Goal: Contribute content: Add original content to the website for others to see

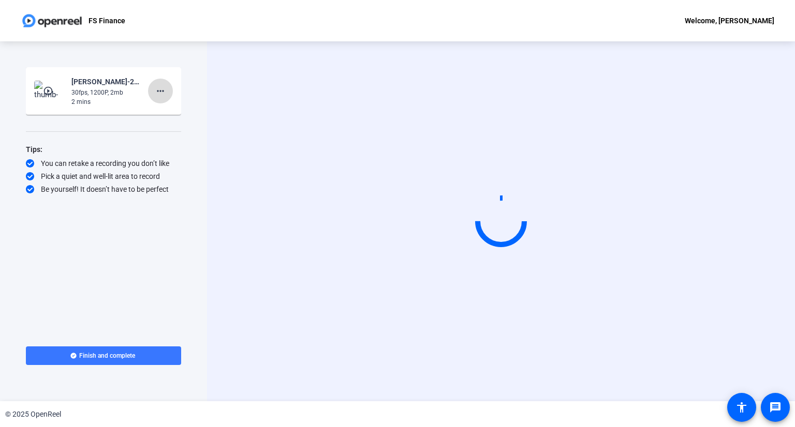
click at [159, 92] on mat-icon "more_horiz" at bounding box center [160, 91] width 12 height 12
click at [183, 113] on span "Delete clip" at bounding box center [176, 113] width 41 height 12
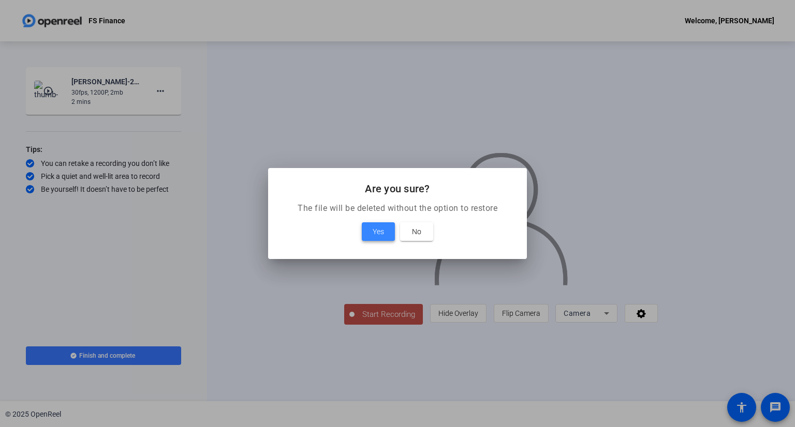
click at [381, 228] on span "Yes" at bounding box center [378, 232] width 11 height 12
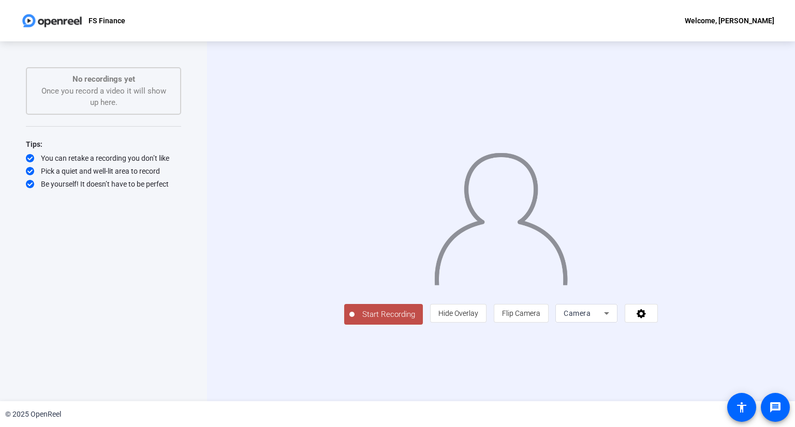
click at [604, 320] on div "Camera" at bounding box center [584, 313] width 40 height 12
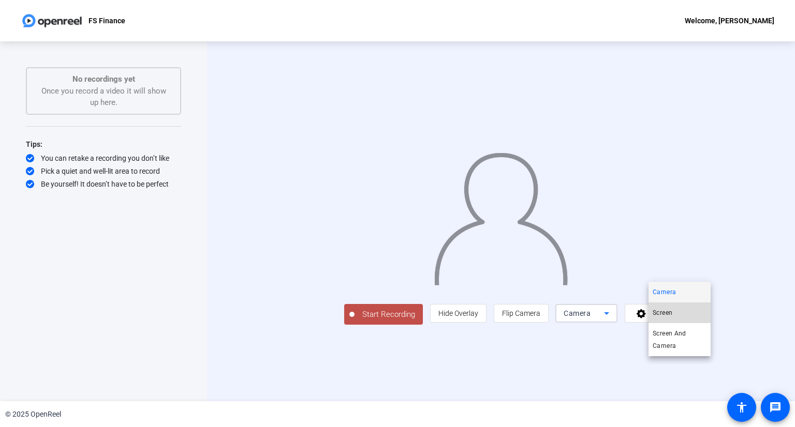
click at [679, 316] on mat-option "Screen" at bounding box center [679, 313] width 62 height 21
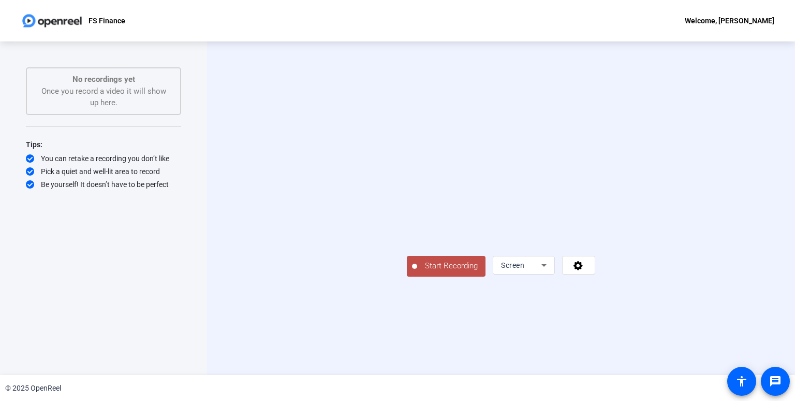
click at [417, 272] on span "Start Recording" at bounding box center [451, 266] width 68 height 12
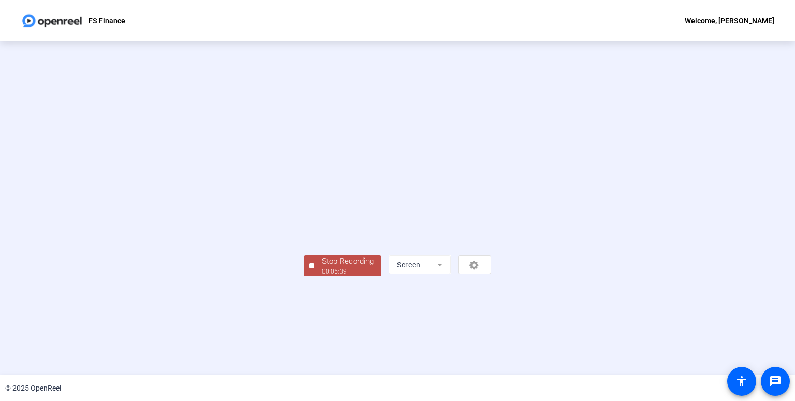
click at [322, 267] on div "Stop Recording" at bounding box center [348, 261] width 52 height 12
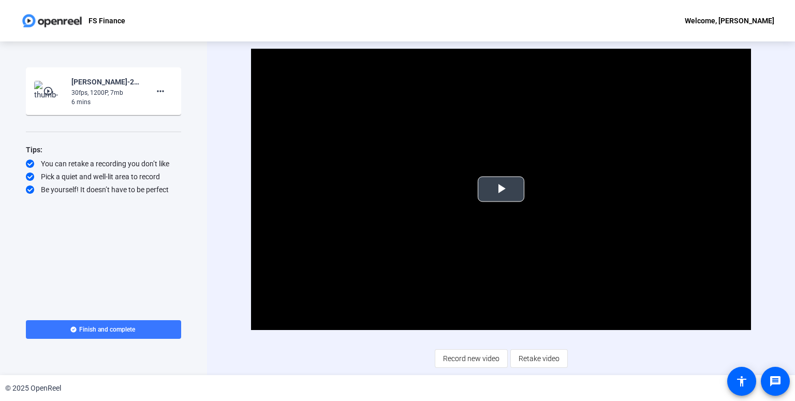
click at [501, 189] on span "Video Player" at bounding box center [501, 189] width 0 height 0
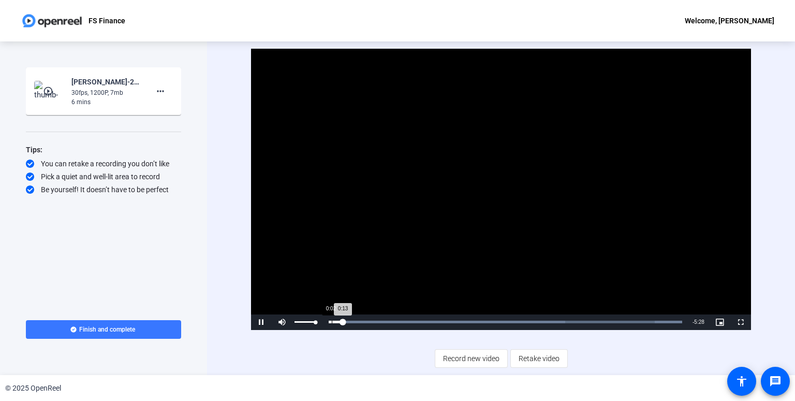
drag, startPoint x: 314, startPoint y: 322, endPoint x: 332, endPoint y: 322, distance: 17.6
click at [332, 322] on div "Pause Mute 100% Current Time 0:13 / Duration 5:41 Loaded : 100.00% 0:02 0:13 St…" at bounding box center [501, 322] width 500 height 16
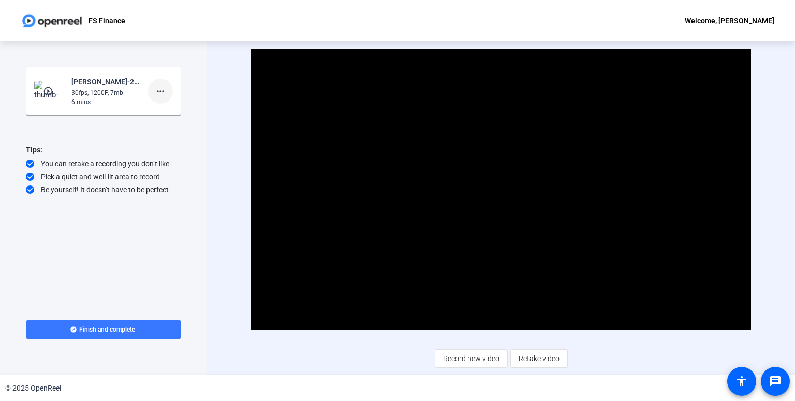
click at [160, 94] on mat-icon "more_horiz" at bounding box center [160, 91] width 12 height 12
click at [218, 83] on div at bounding box center [397, 200] width 795 height 401
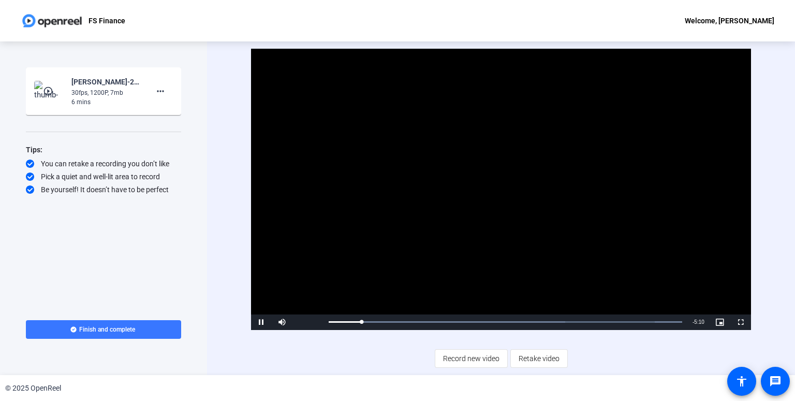
click at [386, 171] on video "Video Player" at bounding box center [501, 189] width 500 height 281
click at [278, 322] on span "Video Player" at bounding box center [282, 322] width 21 height 0
click at [288, 340] on div "Video Player is loading. Play Video Play Mute 0% Current Time 0:32 / Duration 5…" at bounding box center [501, 208] width 500 height 319
click at [261, 322] on span "Video Player" at bounding box center [261, 322] width 21 height 0
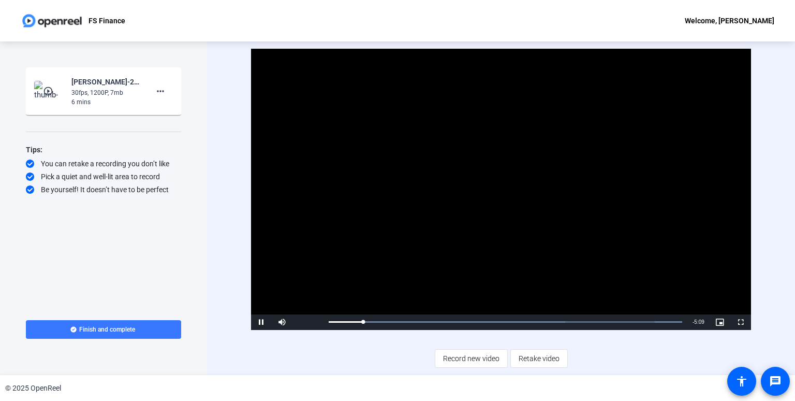
click at [381, 288] on video "Video Player" at bounding box center [501, 189] width 500 height 281
click at [268, 322] on span "Video Player" at bounding box center [261, 322] width 21 height 0
click at [164, 92] on mat-icon "more_horiz" at bounding box center [160, 91] width 12 height 12
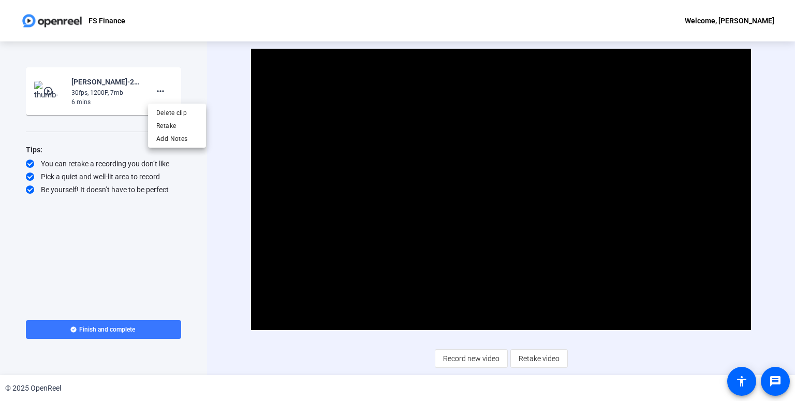
click at [128, 129] on div at bounding box center [397, 200] width 795 height 401
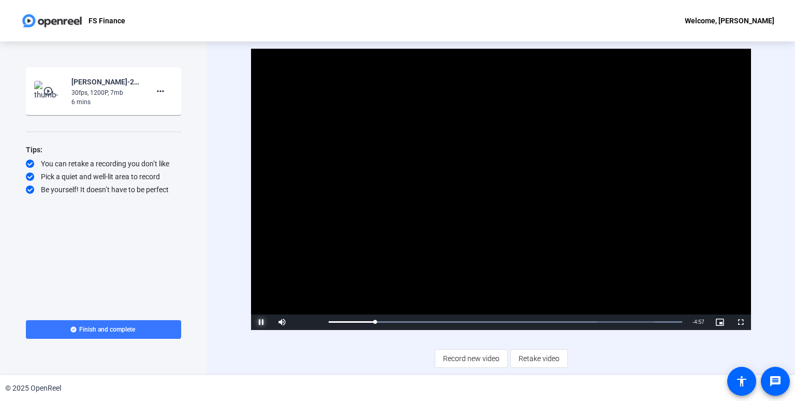
click at [263, 322] on span "Video Player" at bounding box center [261, 322] width 21 height 0
click at [461, 363] on span "Record new video" at bounding box center [471, 358] width 56 height 20
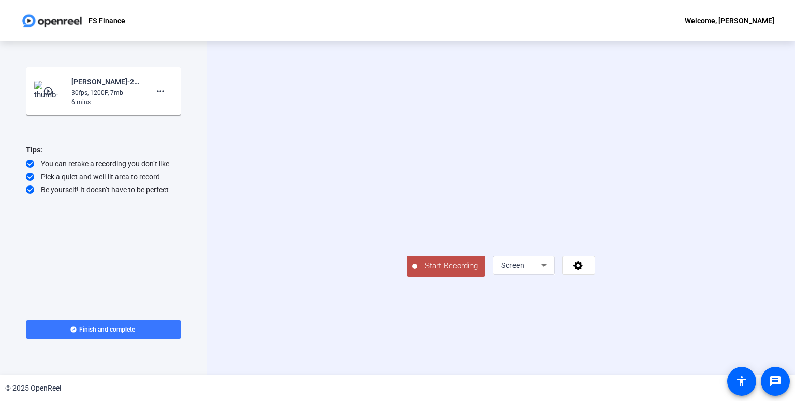
click at [417, 272] on span "Start Recording" at bounding box center [451, 266] width 68 height 12
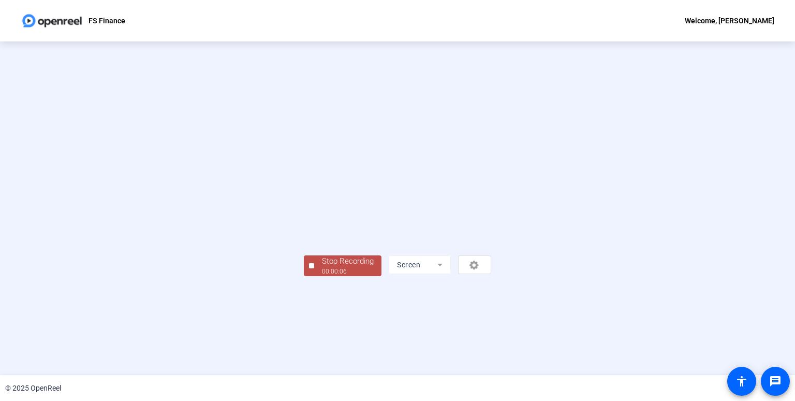
click at [322, 267] on div "Stop Recording" at bounding box center [348, 261] width 52 height 12
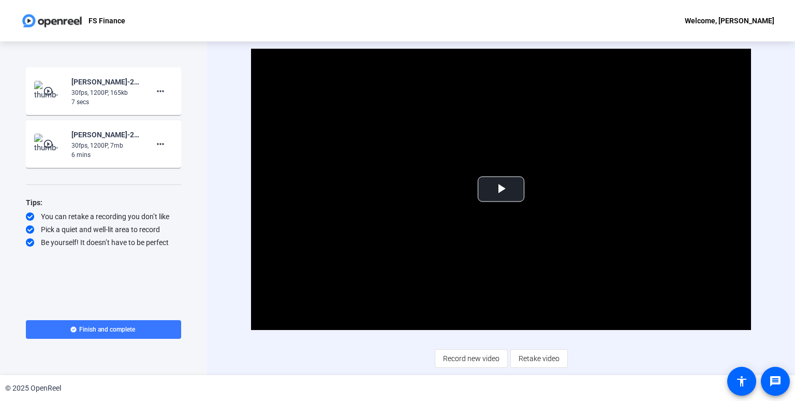
click at [107, 93] on div "30fps, 1200P, 165kb" at bounding box center [105, 92] width 69 height 9
click at [501, 189] on span "Video Player" at bounding box center [501, 189] width 0 height 0
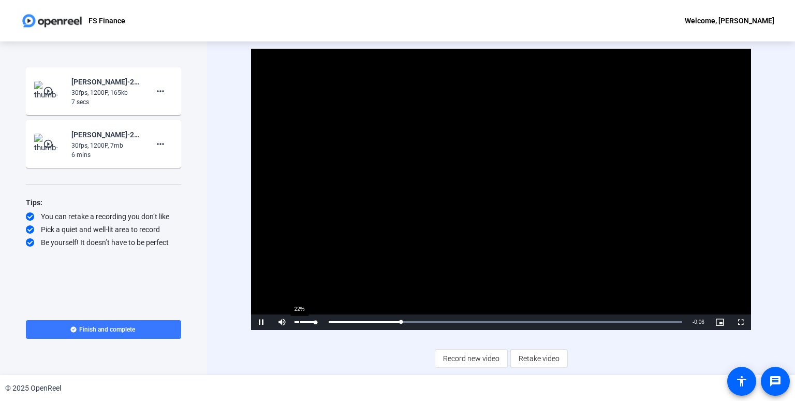
click at [302, 323] on div "22%" at bounding box center [305, 322] width 26 height 16
drag, startPoint x: 310, startPoint y: 324, endPoint x: 322, endPoint y: 324, distance: 11.9
click at [322, 324] on div "Mute 100%" at bounding box center [298, 322] width 52 height 16
click at [316, 322] on div "Volume Level" at bounding box center [304, 322] width 21 height 2
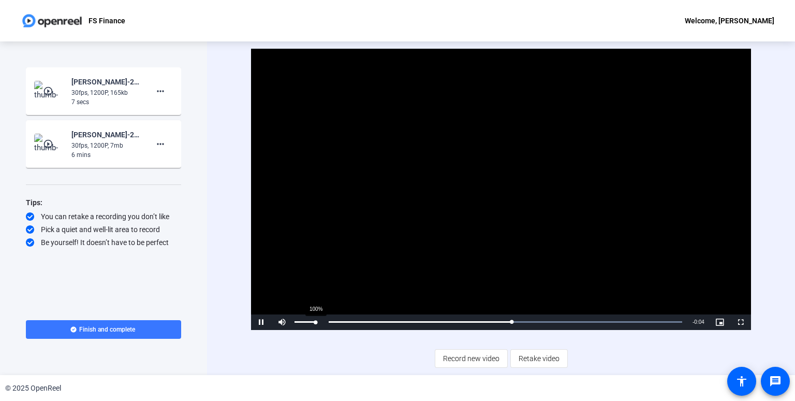
click at [316, 322] on div "Volume Level" at bounding box center [304, 322] width 21 height 2
click at [161, 141] on mat-icon "more_horiz" at bounding box center [160, 144] width 12 height 12
click at [188, 166] on span "Delete clip" at bounding box center [176, 165] width 41 height 12
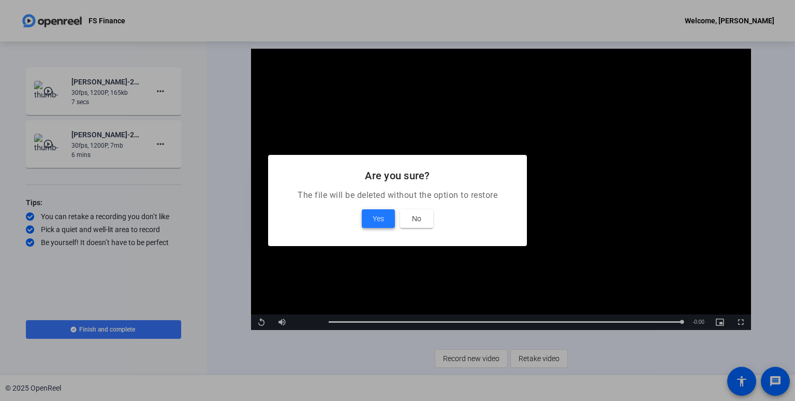
click at [377, 217] on span "Yes" at bounding box center [378, 218] width 11 height 12
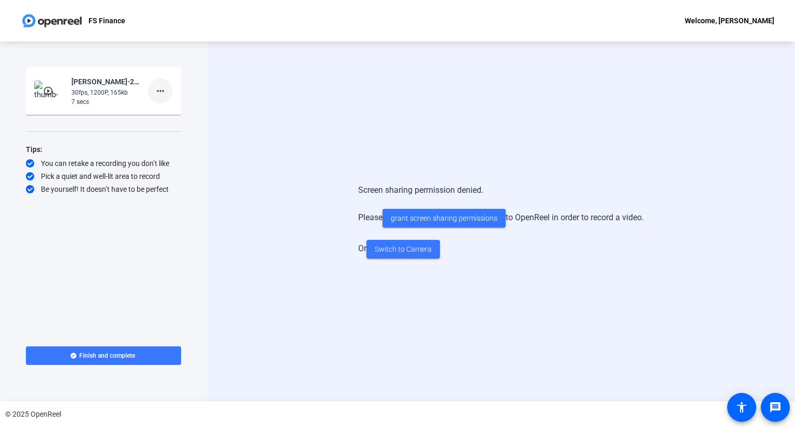
click at [159, 97] on mat-icon "more_horiz" at bounding box center [160, 91] width 12 height 12
click at [190, 113] on span "Delete clip" at bounding box center [176, 113] width 41 height 12
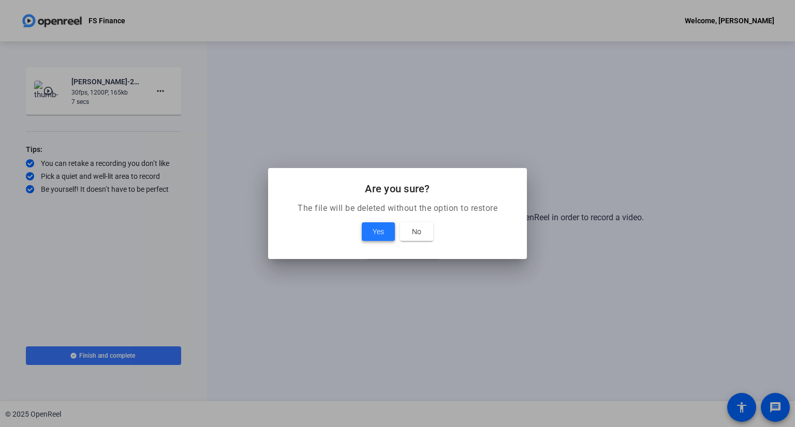
click at [383, 228] on span "Yes" at bounding box center [378, 232] width 11 height 12
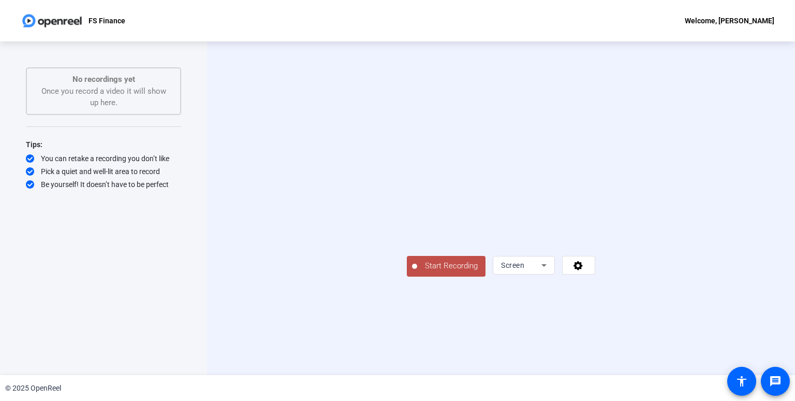
click at [417, 272] on span "Start Recording" at bounding box center [451, 266] width 68 height 12
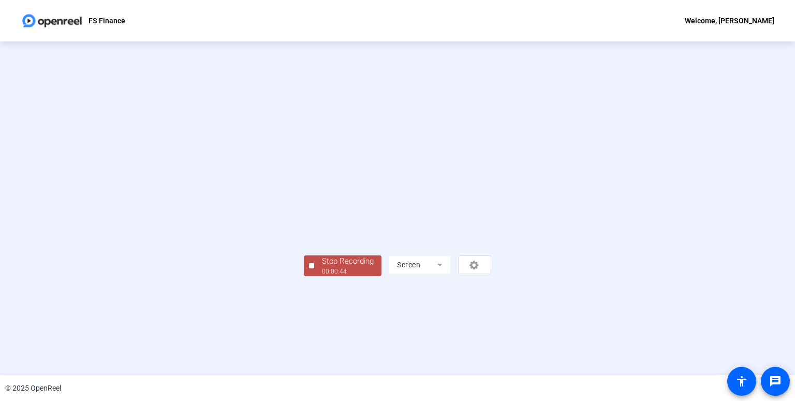
click at [322, 267] on div "Stop Recording" at bounding box center [348, 261] width 52 height 12
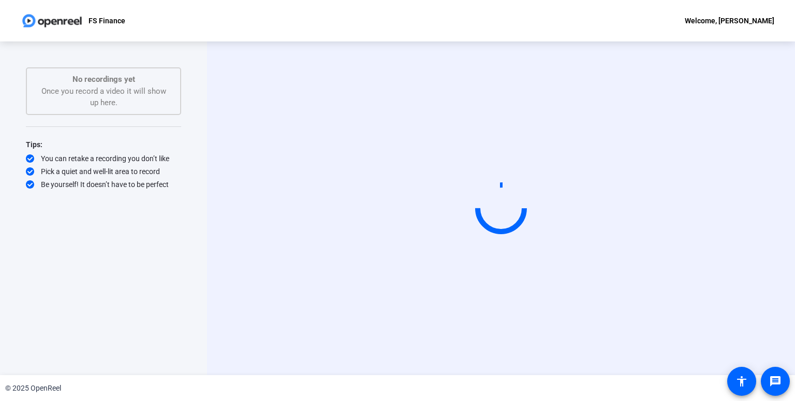
click at [222, 95] on div "Start Recording Screen" at bounding box center [501, 207] width 588 height 333
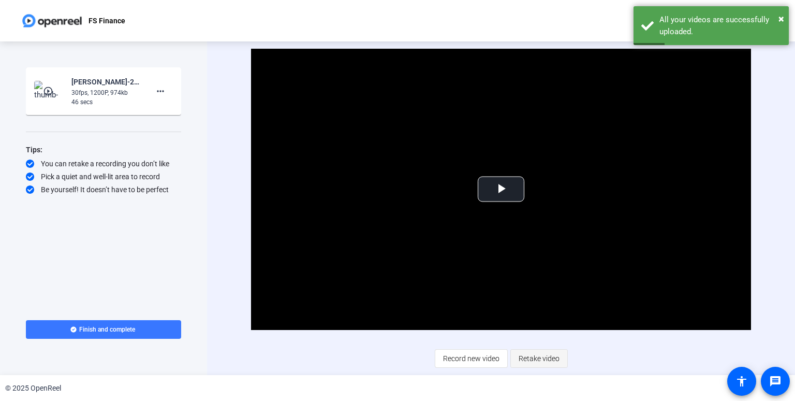
click at [553, 359] on span "Retake video" at bounding box center [539, 358] width 41 height 20
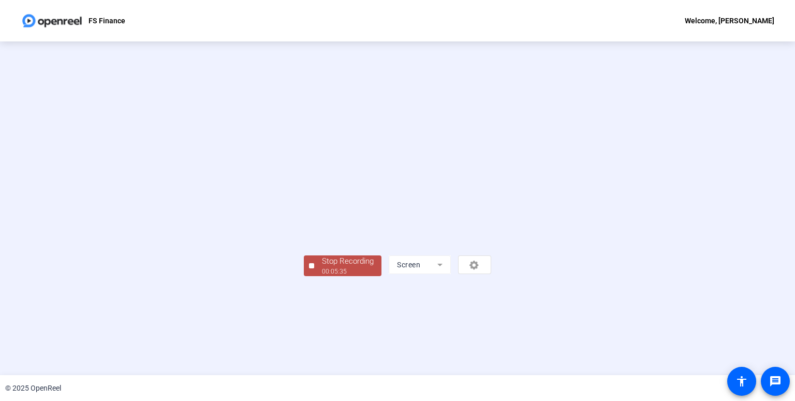
click at [322, 267] on div "Stop Recording" at bounding box center [348, 261] width 52 height 12
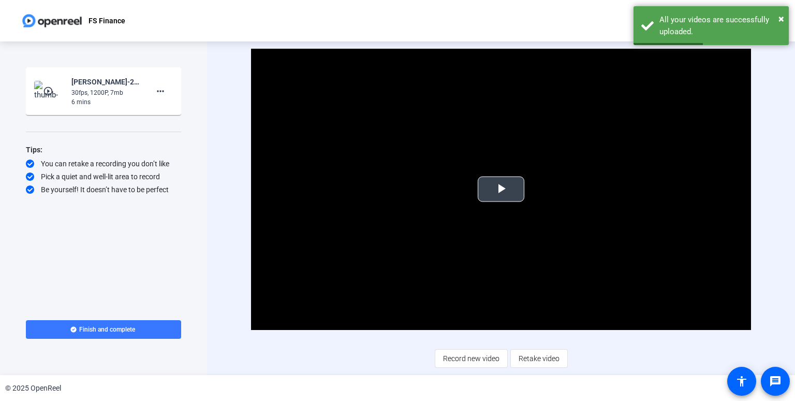
click at [501, 189] on span "Video Player" at bounding box center [501, 189] width 0 height 0
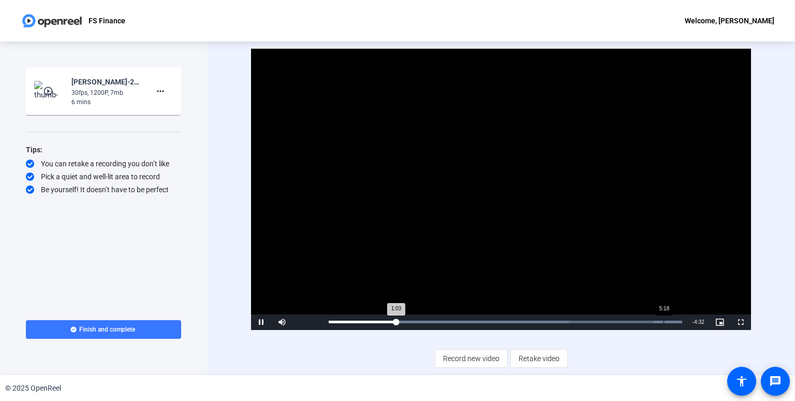
click at [663, 321] on div "5:18" at bounding box center [663, 321] width 1 height 3
click at [634, 321] on div "5:18" at bounding box center [496, 321] width 335 height 3
click at [112, 329] on span "Finish and complete" at bounding box center [107, 329] width 56 height 8
